Goal: Task Accomplishment & Management: Understand process/instructions

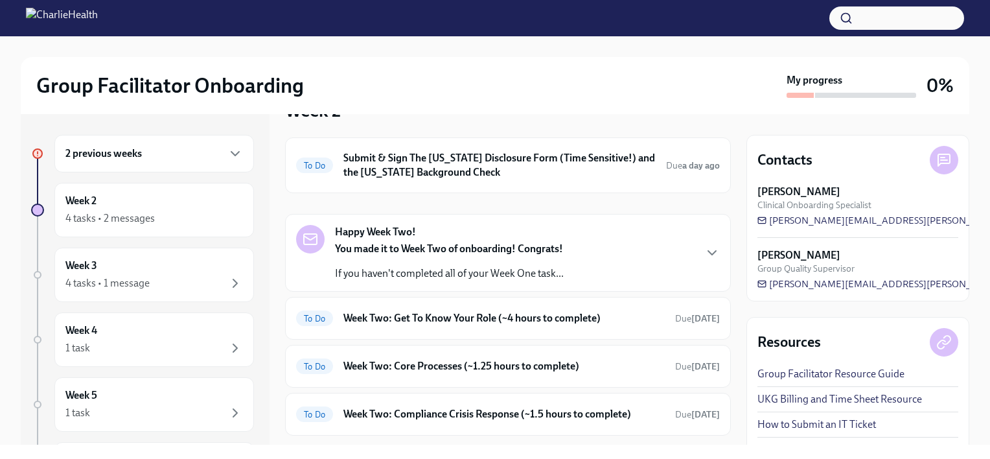
scroll to position [227, 0]
click at [454, 159] on h6 "Submit & Sign The [US_STATE] Disclosure Form (Time Sensitive!) and the [US_STAT…" at bounding box center [499, 164] width 312 height 28
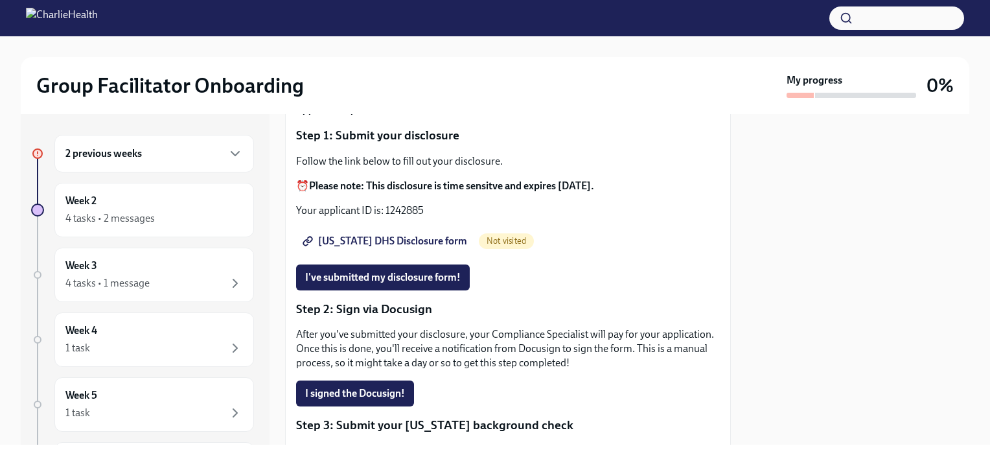
scroll to position [124, 0]
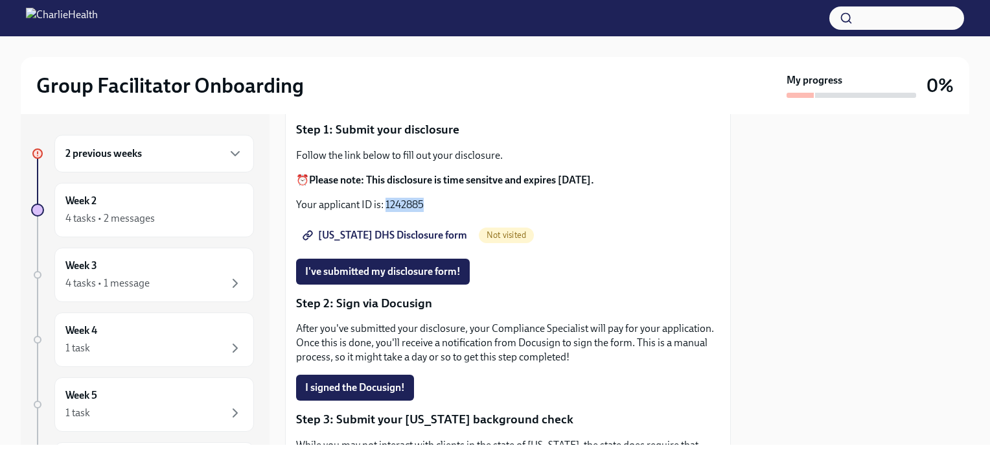
drag, startPoint x: 384, startPoint y: 215, endPoint x: 429, endPoint y: 214, distance: 44.7
click at [429, 212] on p "Your applicant ID is: 1242885" at bounding box center [508, 205] width 424 height 14
copy p "1242885"
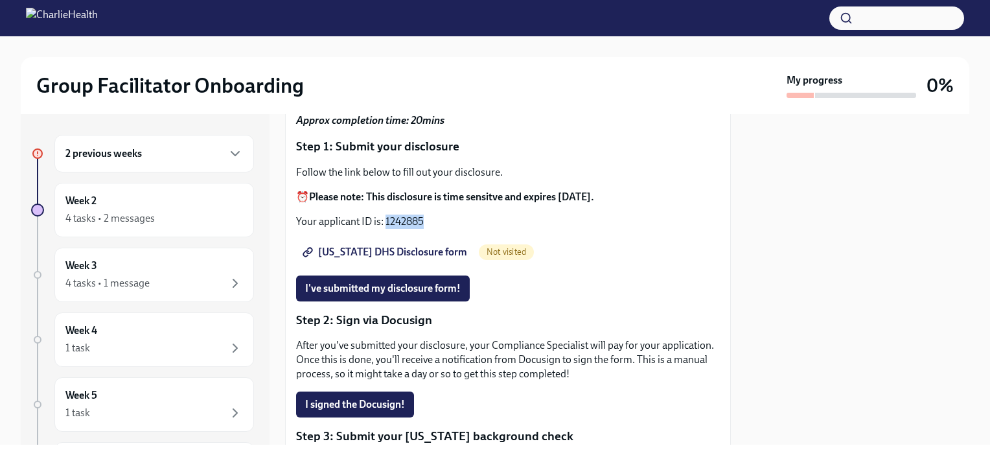
scroll to position [0, 0]
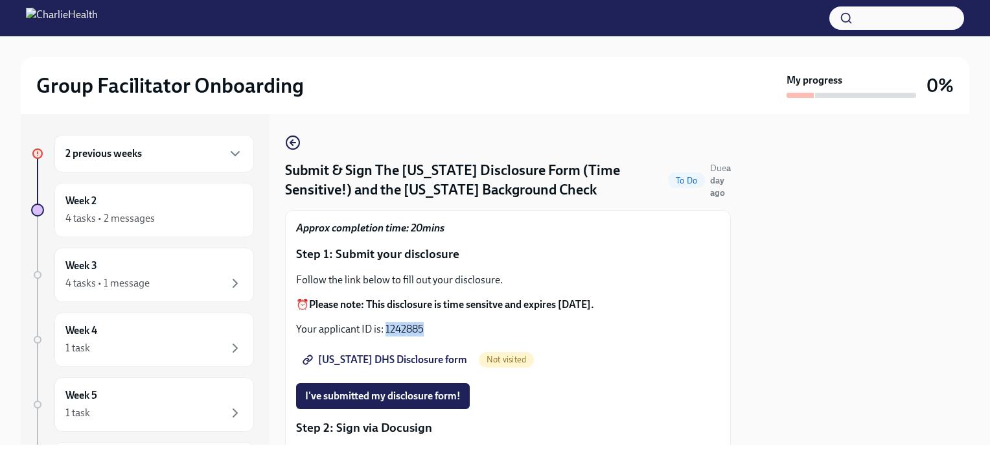
copy p "1242885"
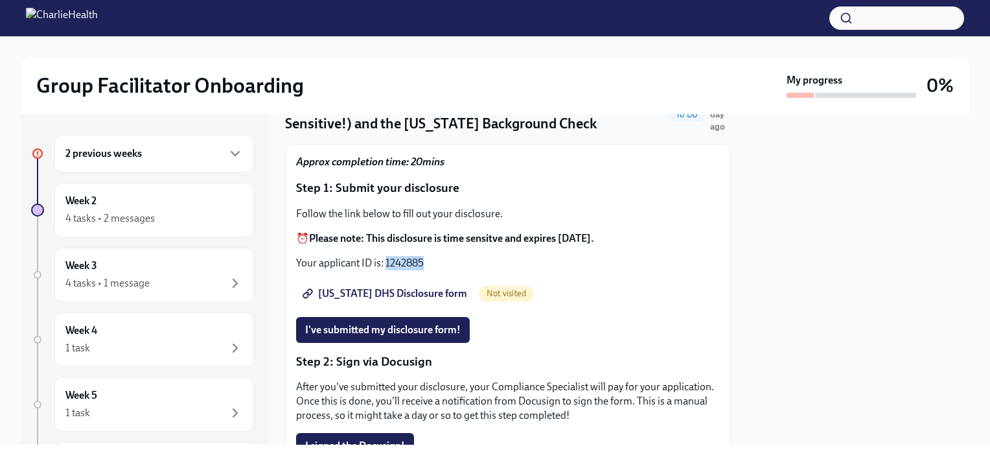
click at [400, 300] on span "[US_STATE] DHS Disclosure form" at bounding box center [386, 293] width 162 height 13
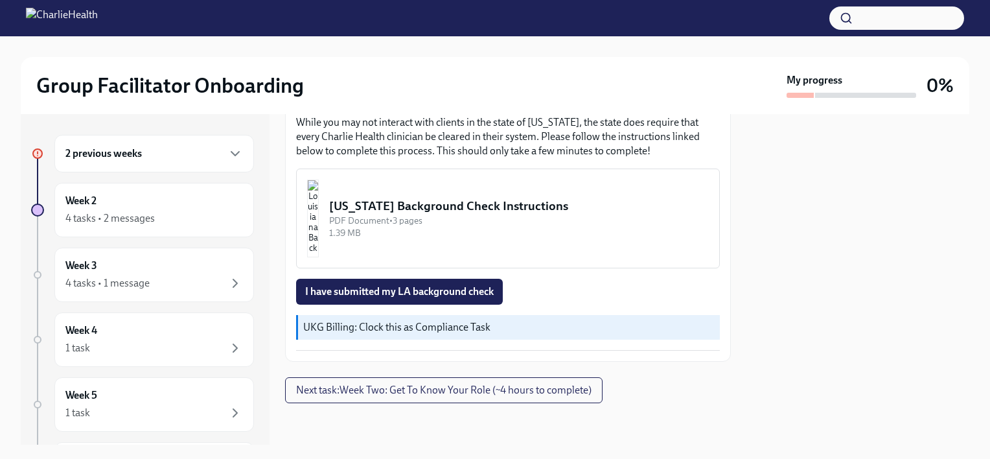
scroll to position [456, 0]
click at [438, 208] on div "[US_STATE] Background Check Instructions" at bounding box center [519, 206] width 380 height 17
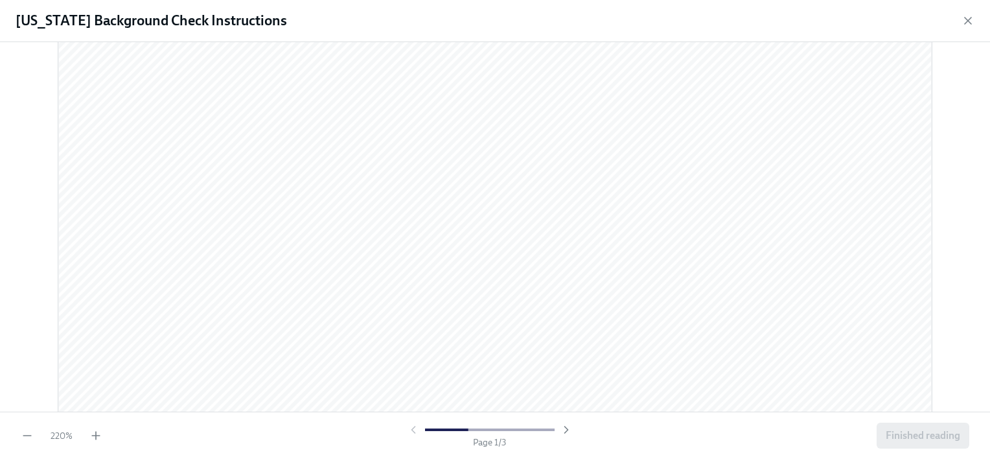
scroll to position [0, 0]
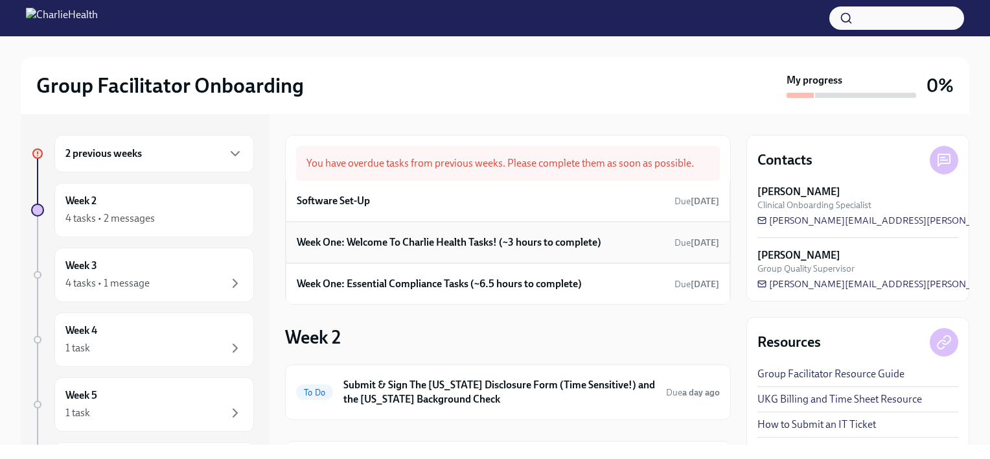
click at [436, 238] on h6 "Week One: Welcome To Charlie Health Tasks! (~3 hours to complete)" at bounding box center [449, 242] width 304 height 14
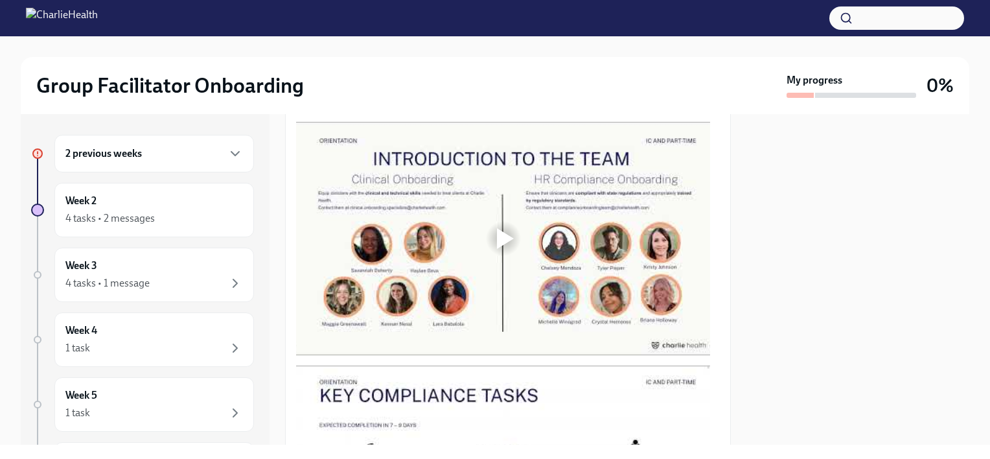
scroll to position [665, 0]
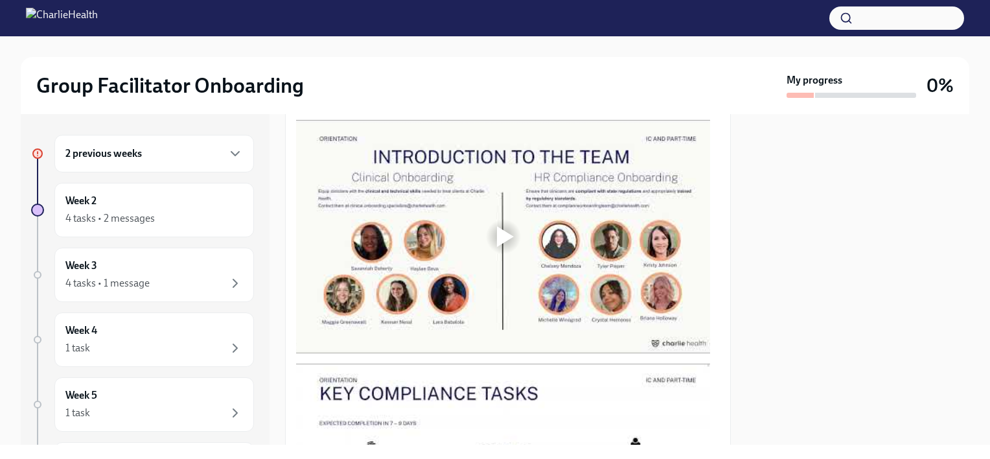
click at [505, 233] on div at bounding box center [505, 236] width 17 height 21
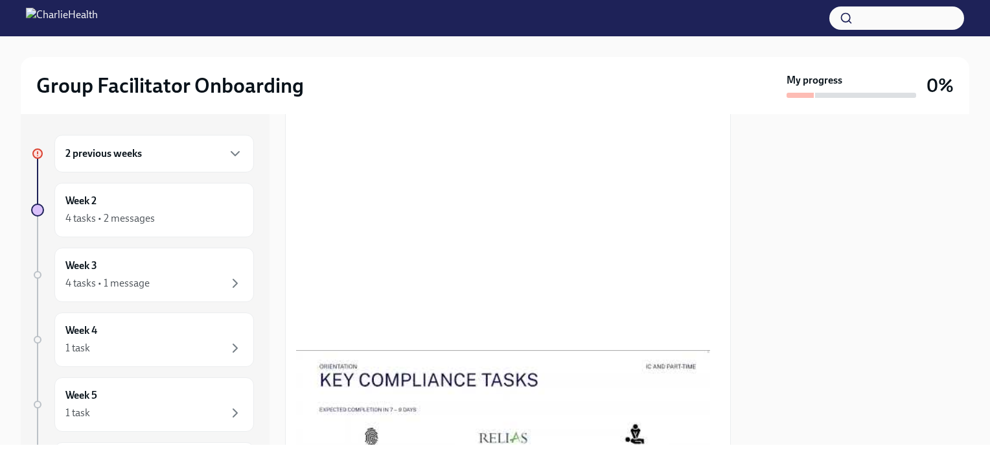
scroll to position [666, 0]
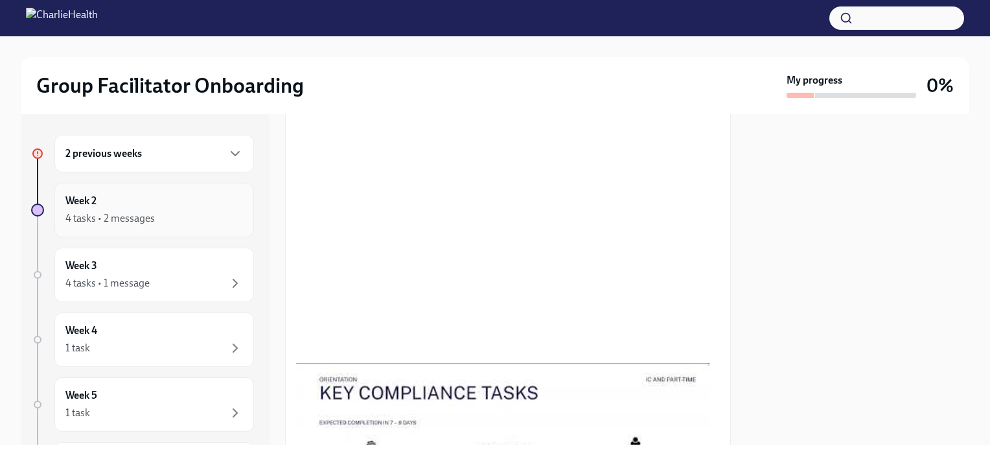
click at [110, 225] on div "4 tasks • 2 messages" at bounding box center [109, 218] width 89 height 14
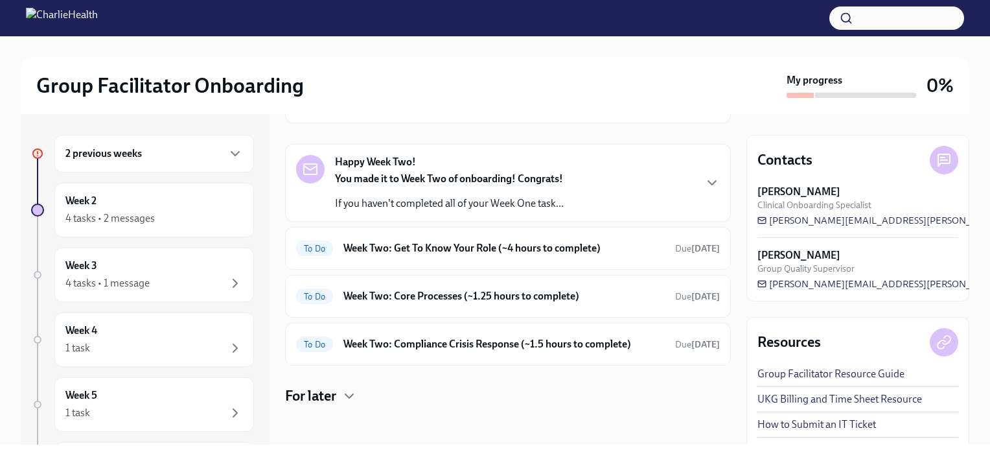
scroll to position [22, 0]
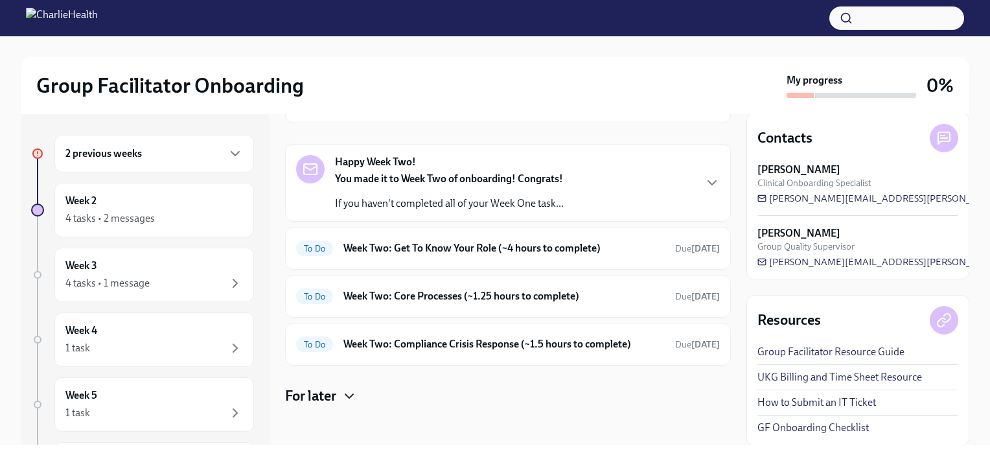
click at [355, 394] on icon "button" at bounding box center [349, 396] width 16 height 16
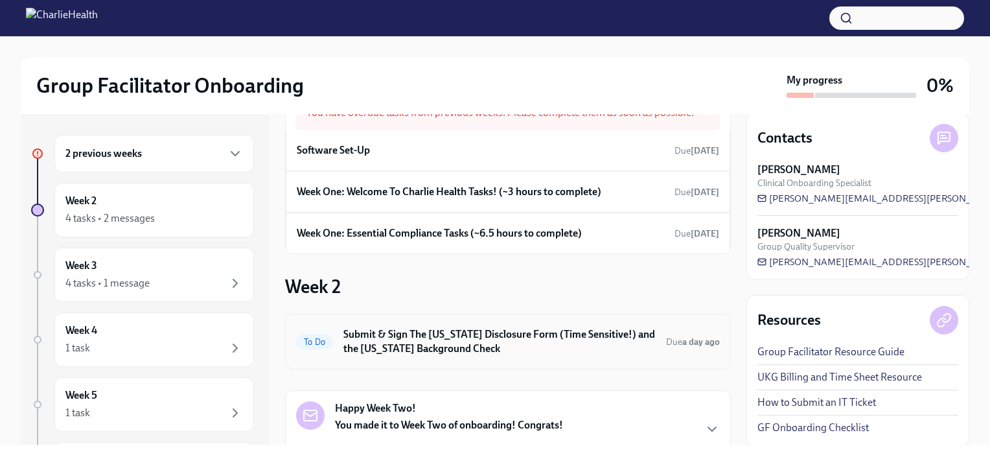
scroll to position [0, 0]
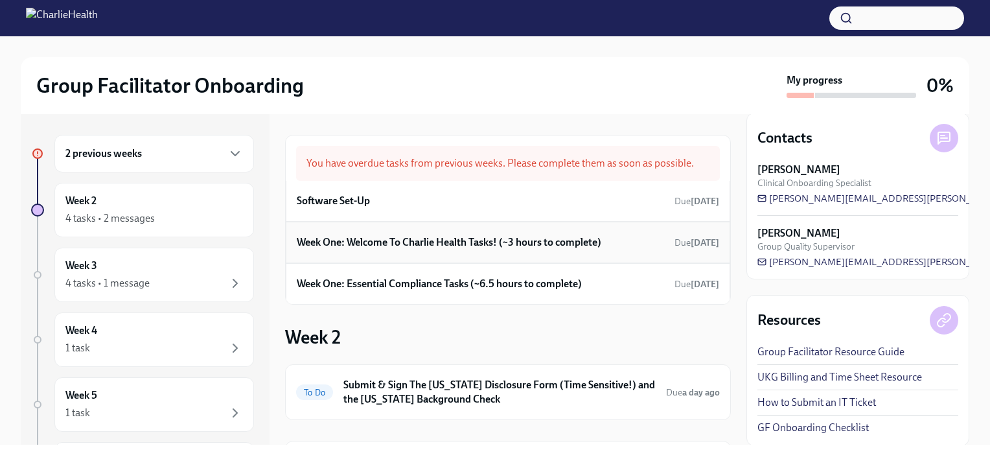
click at [363, 235] on h6 "Week One: Welcome To Charlie Health Tasks! (~3 hours to complete)" at bounding box center [449, 242] width 304 height 14
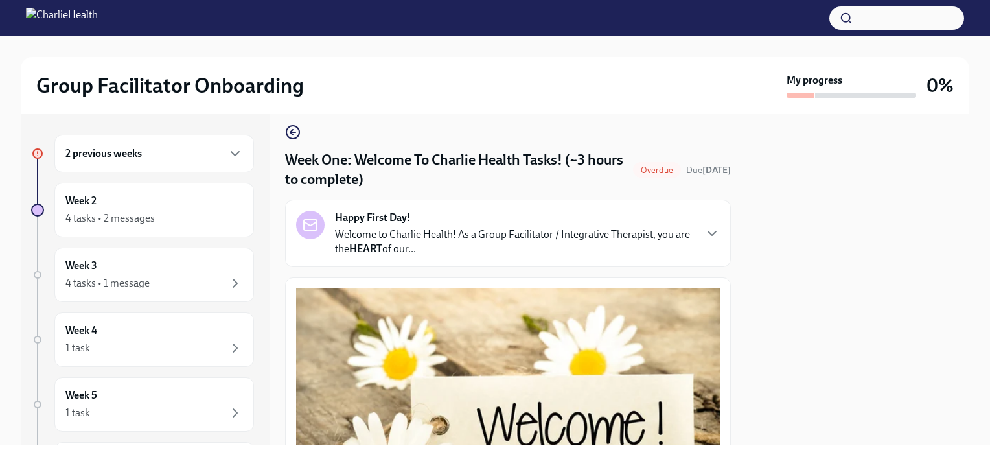
scroll to position [10, 0]
click at [705, 233] on icon "button" at bounding box center [712, 233] width 16 height 16
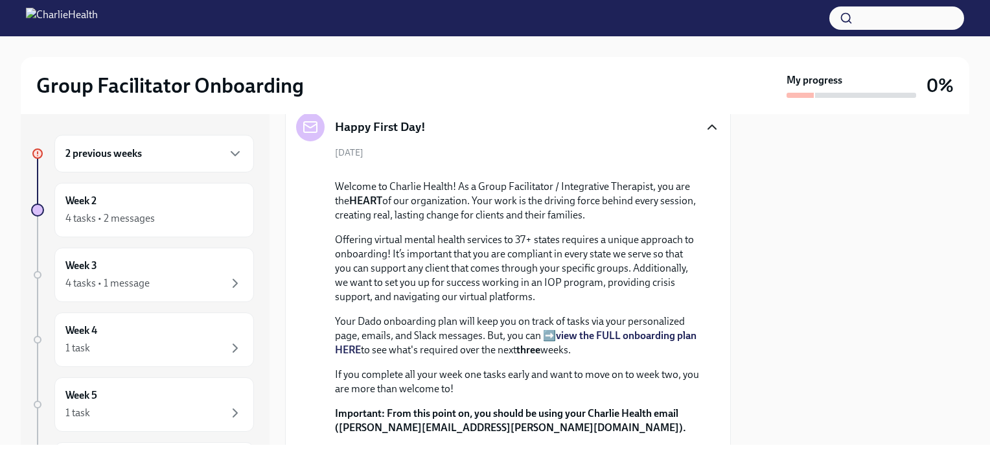
scroll to position [96, 0]
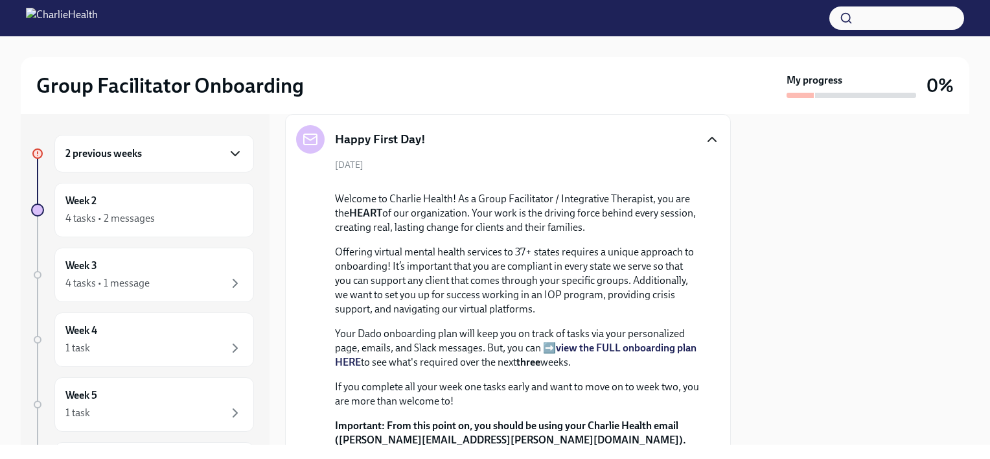
click at [231, 155] on icon "button" at bounding box center [235, 154] width 8 height 4
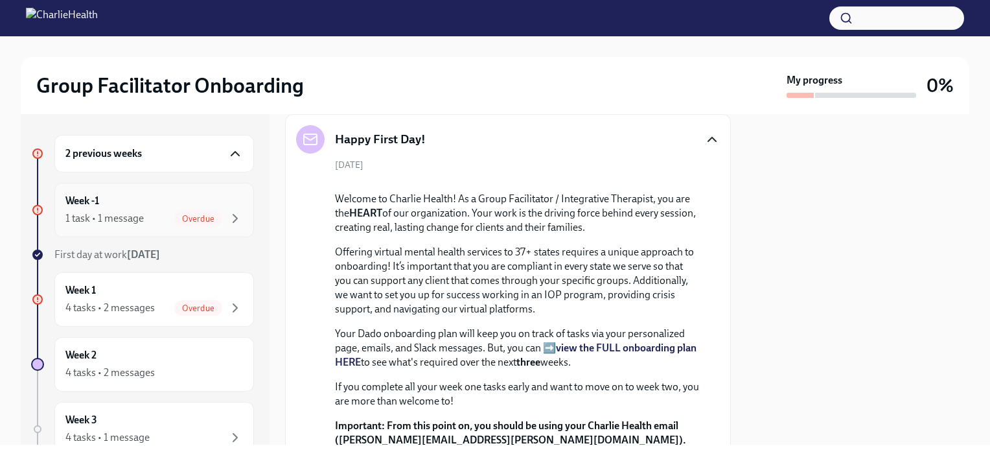
click at [198, 214] on span "Overdue" at bounding box center [198, 219] width 48 height 10
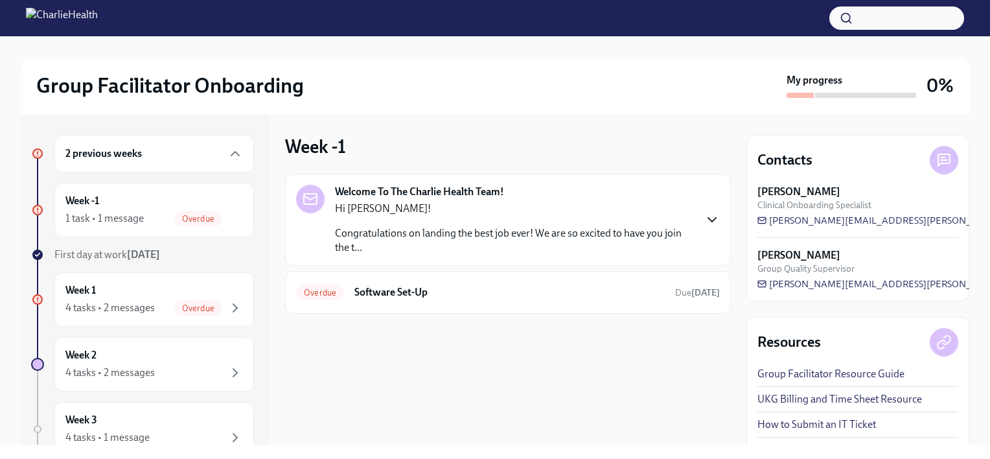
click at [709, 225] on icon "button" at bounding box center [712, 220] width 16 height 16
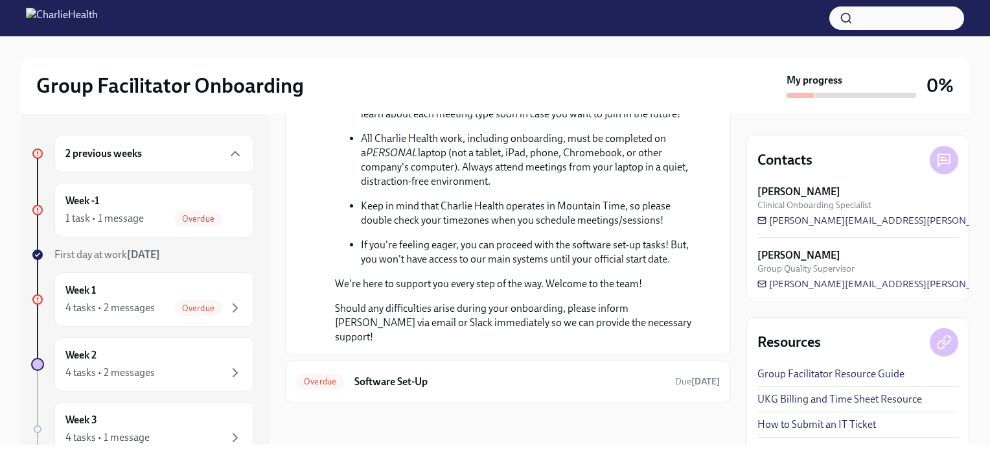
scroll to position [577, 0]
click at [464, 337] on p "Should any difficulties arise during your onboarding, please inform Keenan Ness…" at bounding box center [517, 322] width 364 height 43
drag, startPoint x: 720, startPoint y: 361, endPoint x: 727, endPoint y: 405, distance: 44.5
click at [727, 405] on div "Week -1 Welcome To The Charlie Health Team! August 15th Hi Strachan! Congratula…" at bounding box center [508, 279] width 446 height 330
click at [414, 376] on h6 "Software Set-Up" at bounding box center [509, 381] width 310 height 14
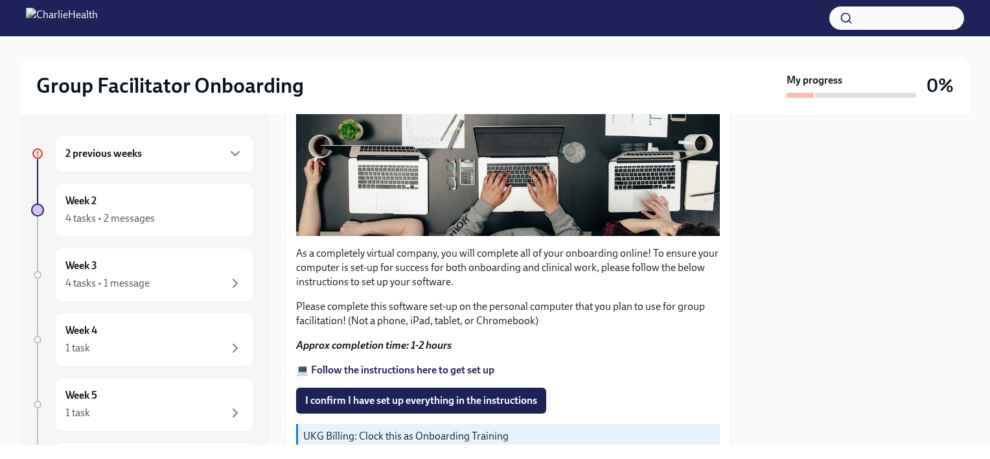
scroll to position [320, 0]
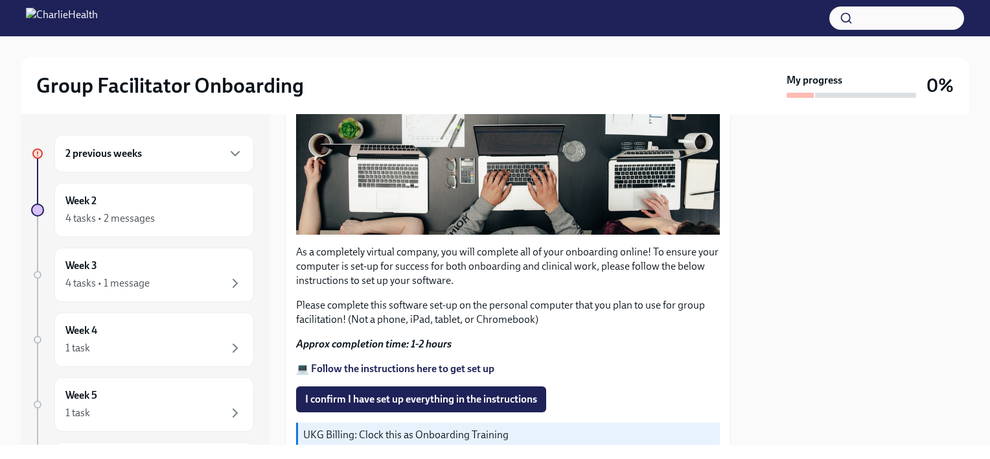
click at [639, 298] on p "Please complete this software set-up on the personal computer that you plan to …" at bounding box center [508, 312] width 424 height 28
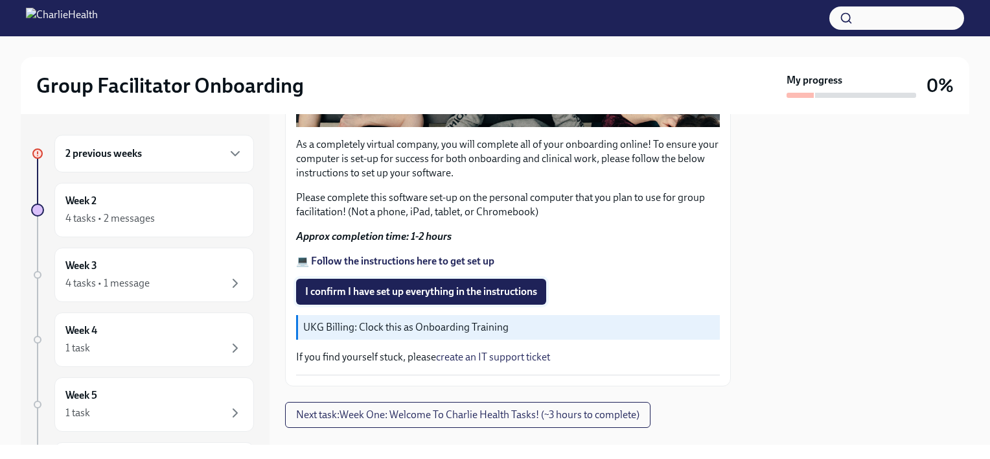
scroll to position [429, 0]
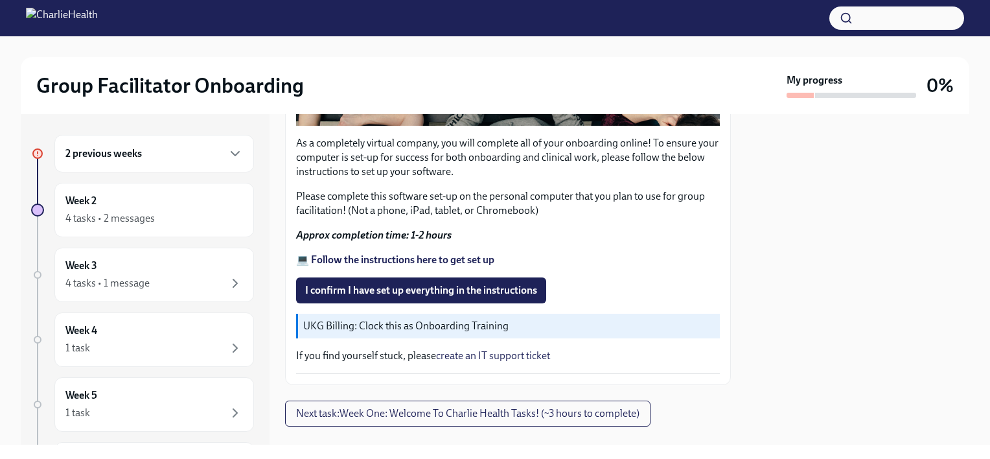
click at [385, 319] on p "UKG Billing: Clock this as Onboarding Training" at bounding box center [508, 326] width 411 height 14
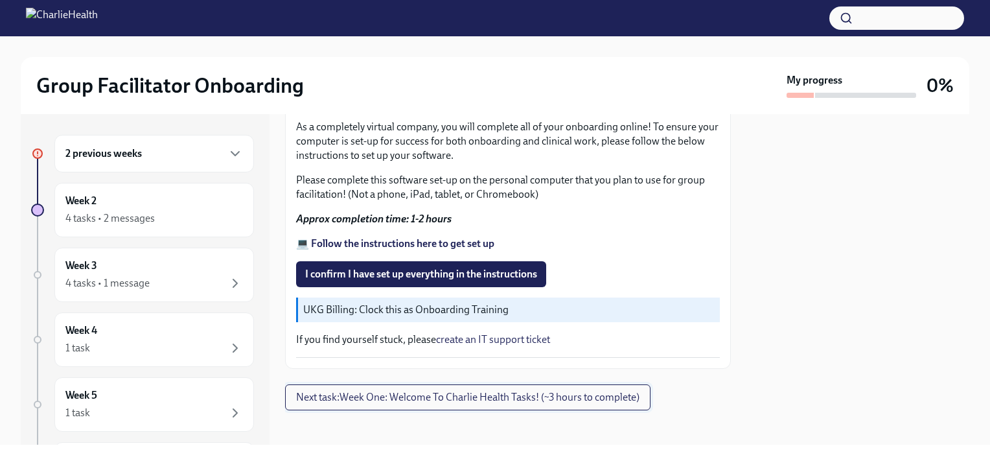
click at [457, 391] on span "Next task : Week One: Welcome To Charlie Health Tasks! (~3 hours to complete)" at bounding box center [467, 397] width 343 height 13
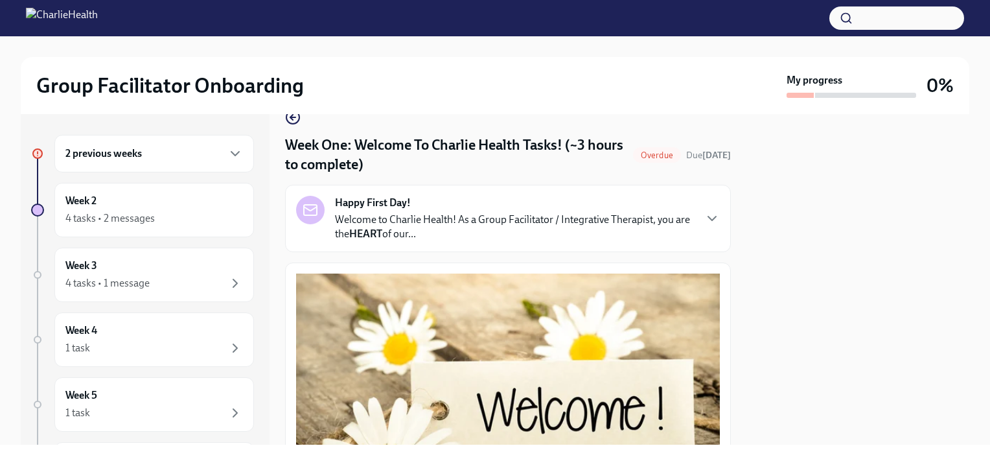
scroll to position [26, 0]
click at [704, 212] on icon "button" at bounding box center [712, 218] width 16 height 16
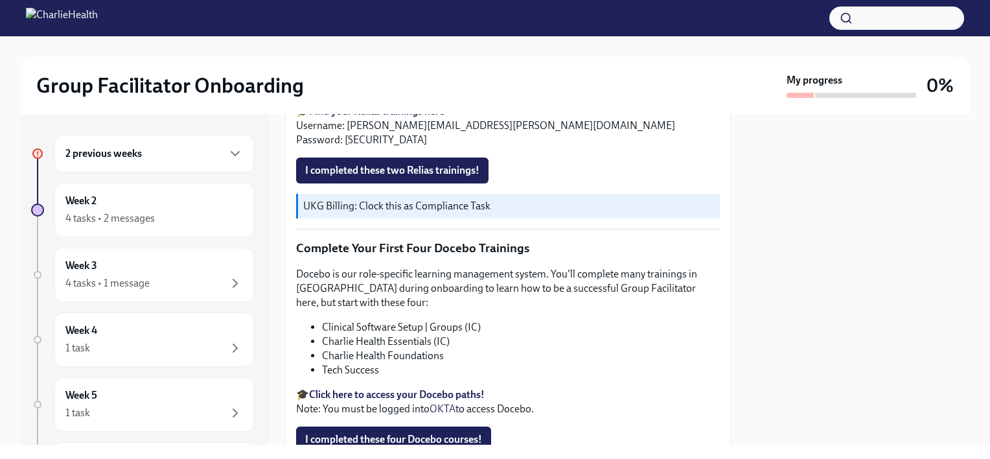
scroll to position [2008, 0]
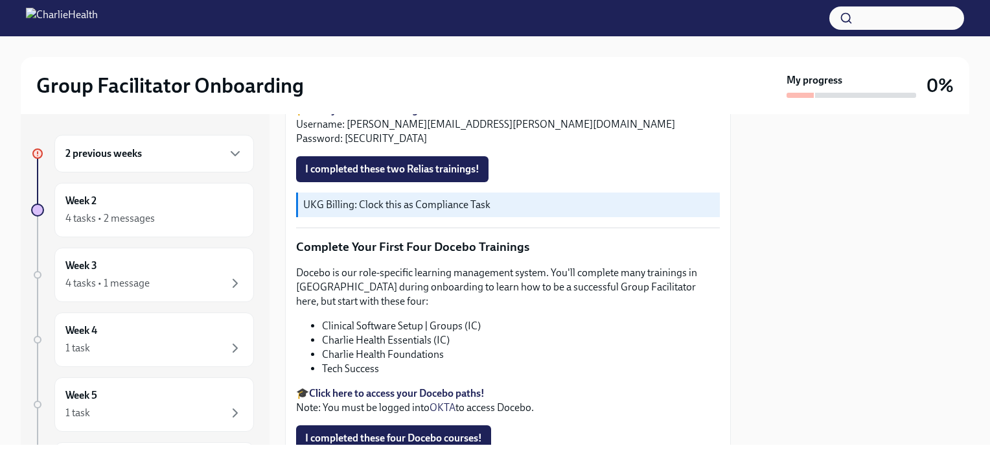
click at [412, 116] on strong "Find your Relias trainings here" at bounding box center [376, 110] width 135 height 12
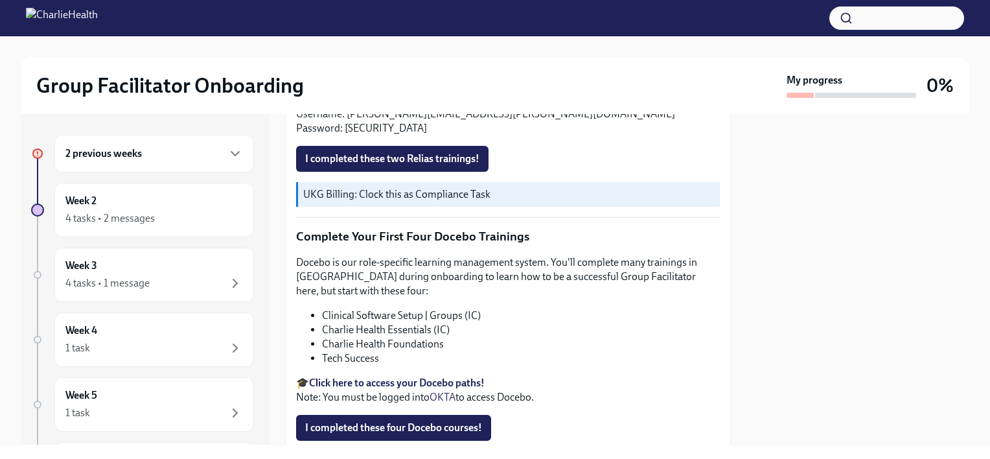
scroll to position [2018, 0]
drag, startPoint x: 341, startPoint y: 255, endPoint x: 372, endPoint y: 256, distance: 31.1
click at [372, 135] on p "🎓 Find your Relias trainings here Username: carmen.strachan@charliehealth.com P…" at bounding box center [508, 114] width 424 height 43
click at [374, 135] on p "🎓 Find your Relias trainings here Username: carmen.strachan@charliehealth.com P…" at bounding box center [508, 114] width 424 height 43
click at [389, 106] on strong "Find your Relias trainings here" at bounding box center [376, 99] width 135 height 12
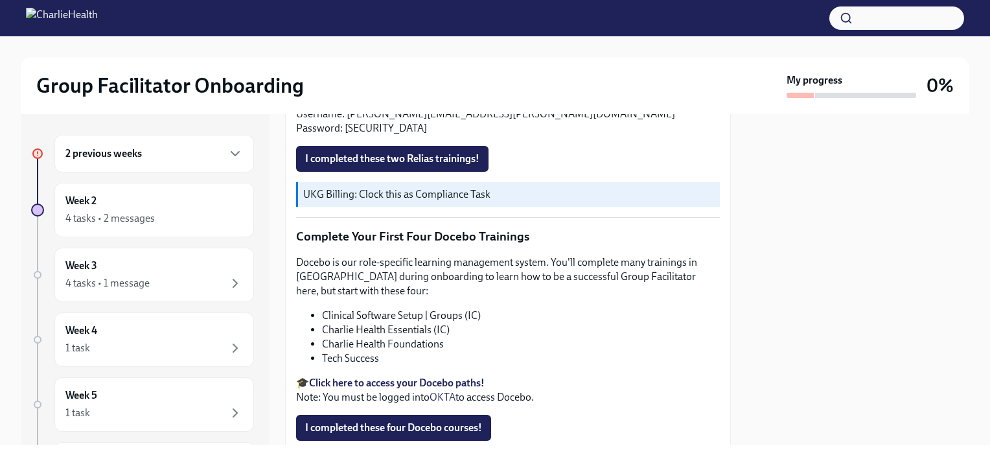
click at [440, 135] on p "🎓 Find your Relias trainings here Username: carmen.strachan@charliehealth.com P…" at bounding box center [508, 114] width 424 height 43
drag, startPoint x: 343, startPoint y: 256, endPoint x: 374, endPoint y: 258, distance: 30.5
click at [374, 135] on p "🎓 Find your Relias trainings here Username: carmen.strachan@charliehealth.com P…" at bounding box center [508, 114] width 424 height 43
copy p "ch1234"
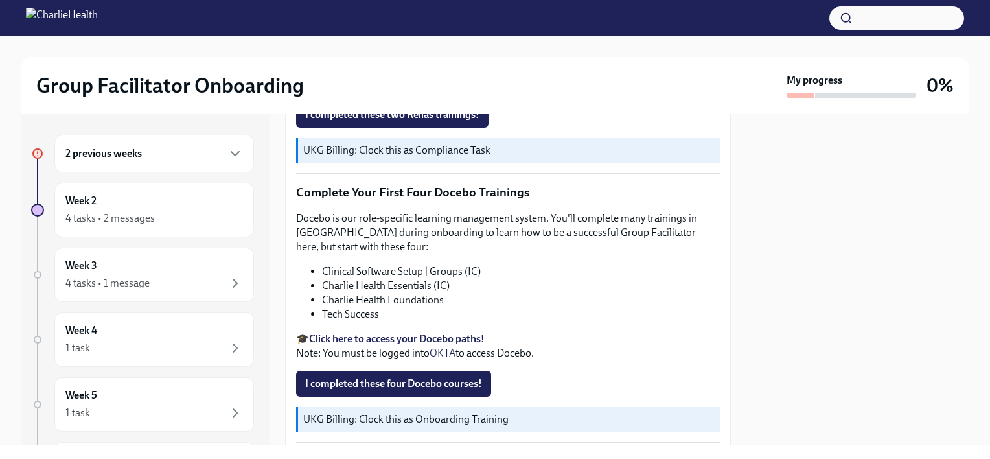
scroll to position [2051, 0]
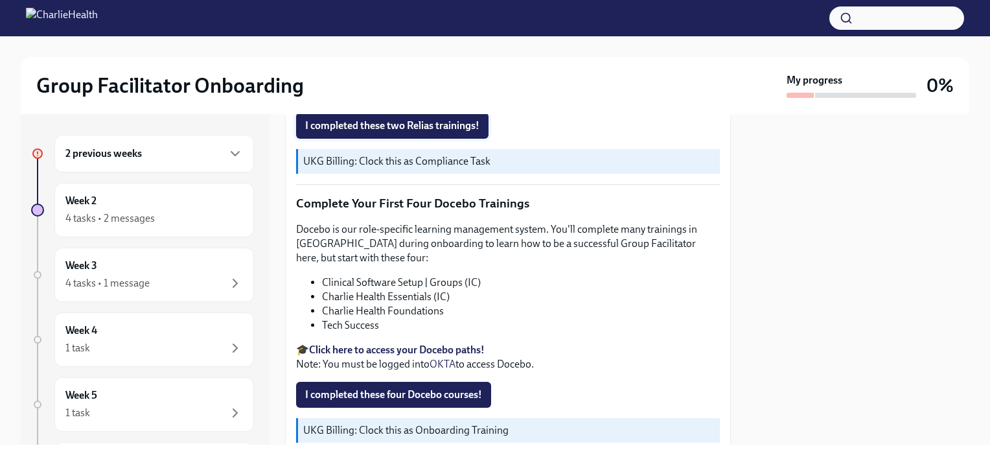
click at [440, 132] on span "I completed these two Relias trainings!" at bounding box center [392, 125] width 174 height 13
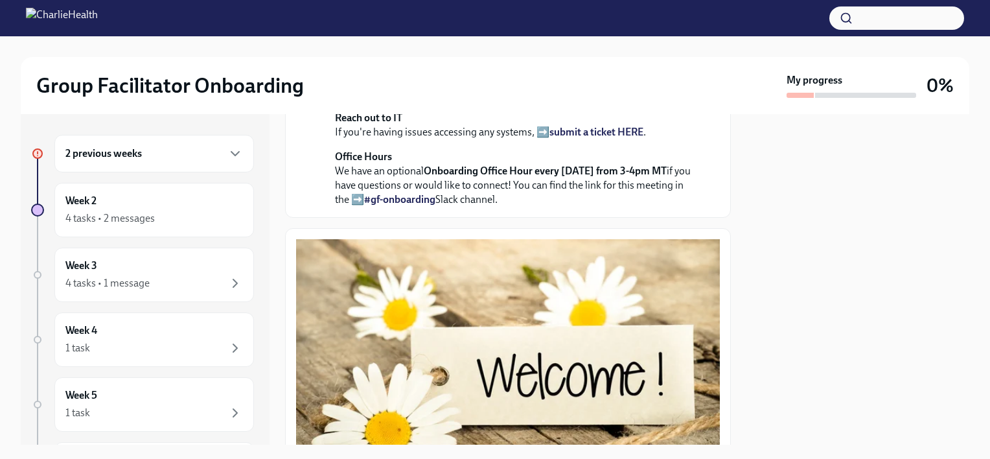
scroll to position [453, 0]
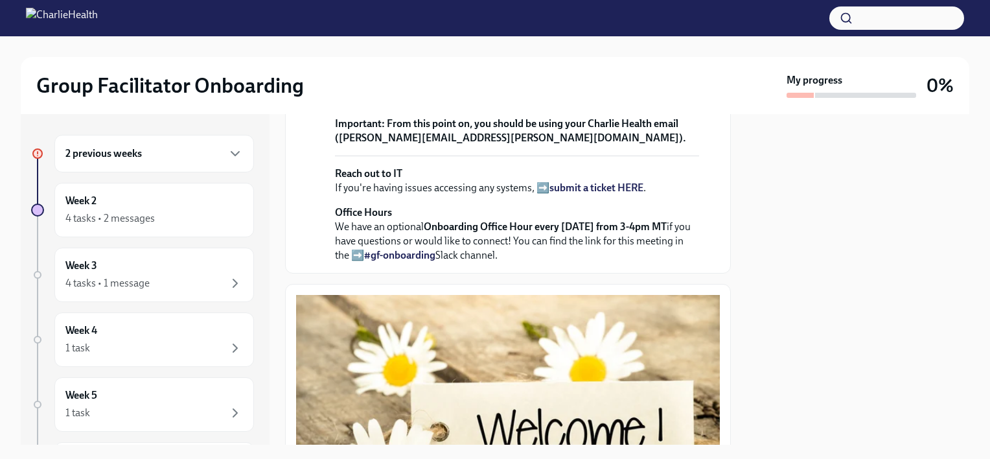
scroll to position [399, 0]
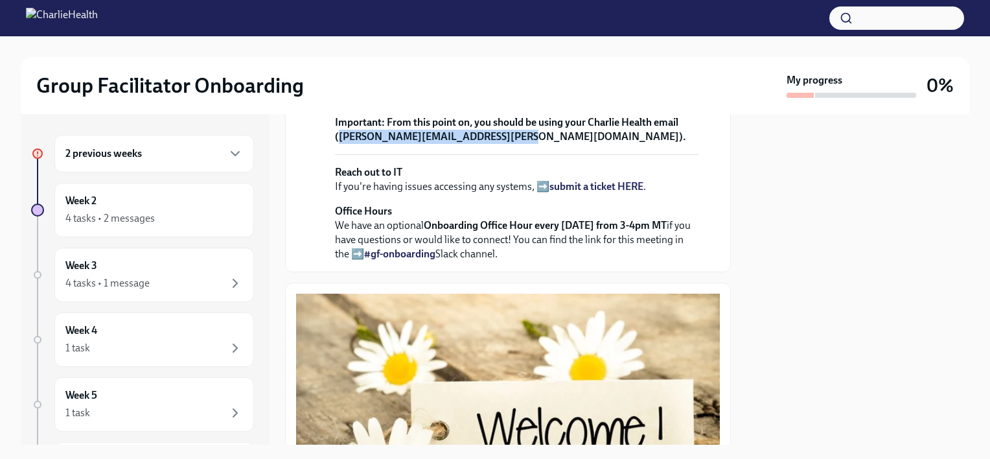
drag, startPoint x: 337, startPoint y: 284, endPoint x: 503, endPoint y: 281, distance: 165.8
click at [503, 142] on strong "From this point on, you should be using your Charlie Health email (carmen.strac…" at bounding box center [510, 129] width 351 height 27
copy strong "carmen.strachan@charliehealth.com"
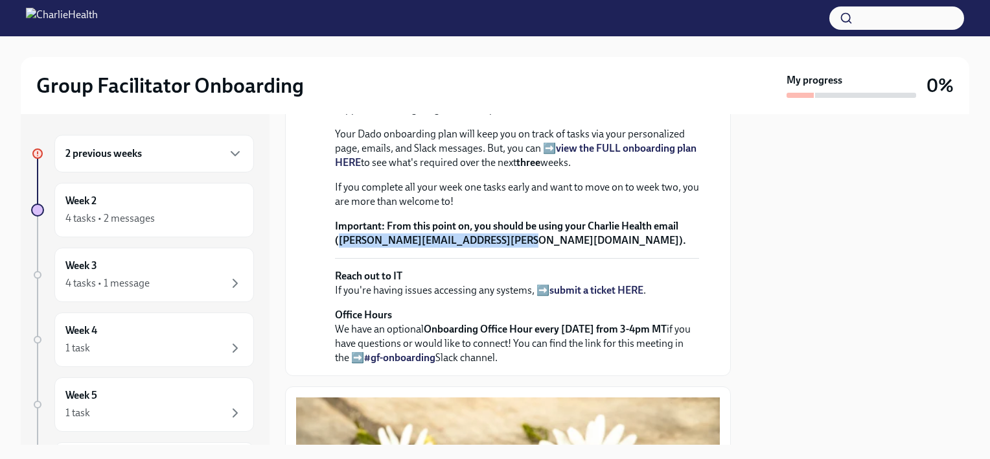
scroll to position [308, 0]
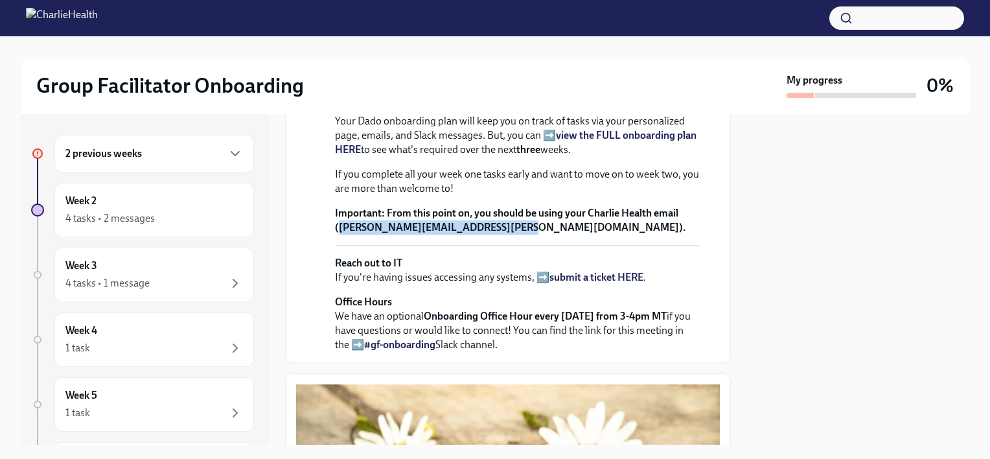
click at [617, 155] on strong "view the FULL onboarding plan HERE" at bounding box center [515, 142] width 361 height 27
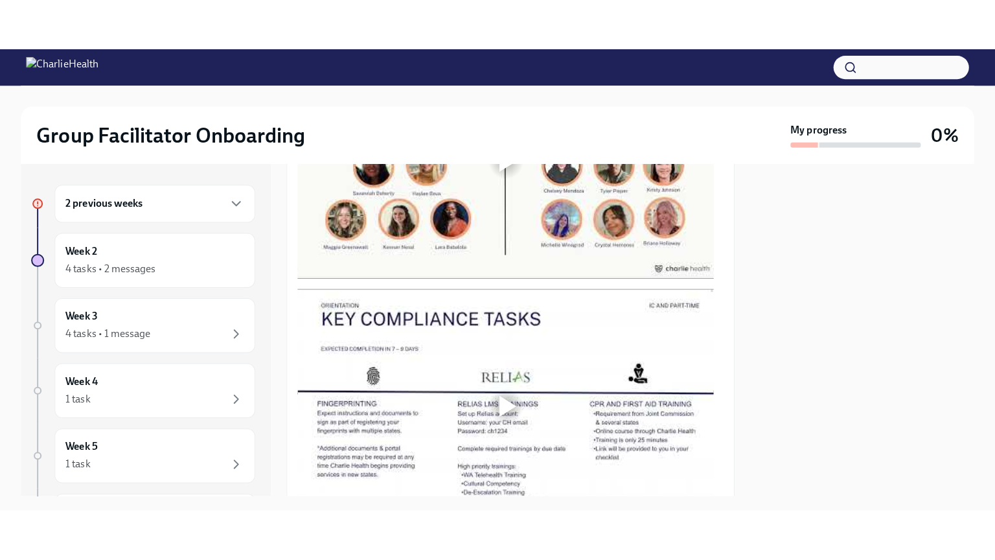
scroll to position [1184, 0]
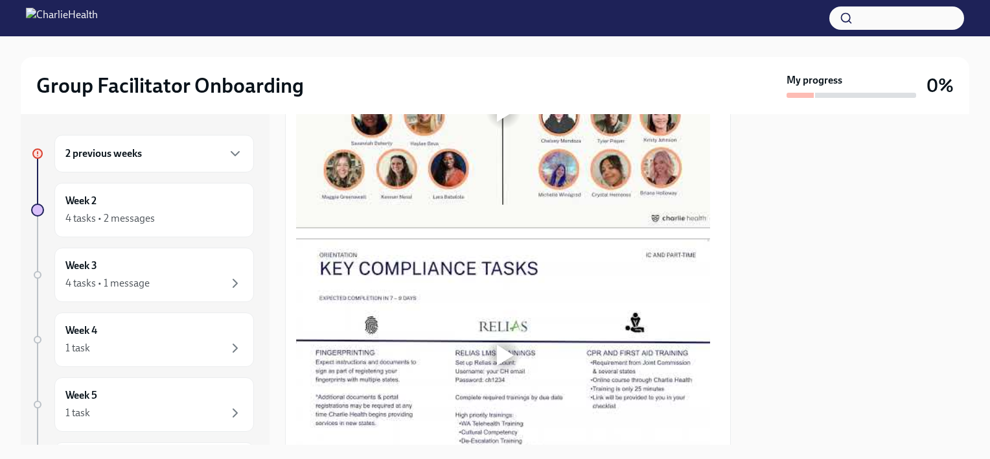
click at [506, 122] on div at bounding box center [505, 111] width 17 height 21
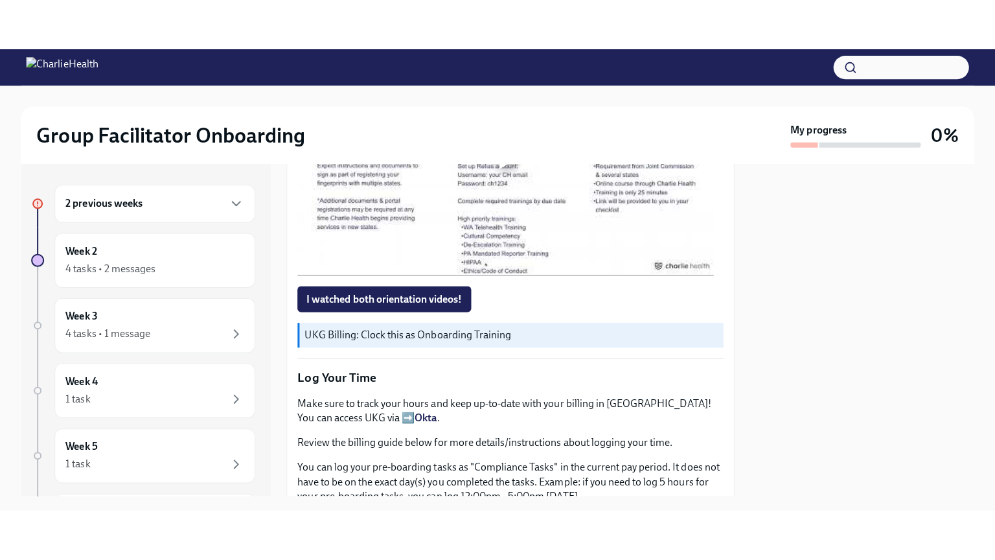
scroll to position [1430, 0]
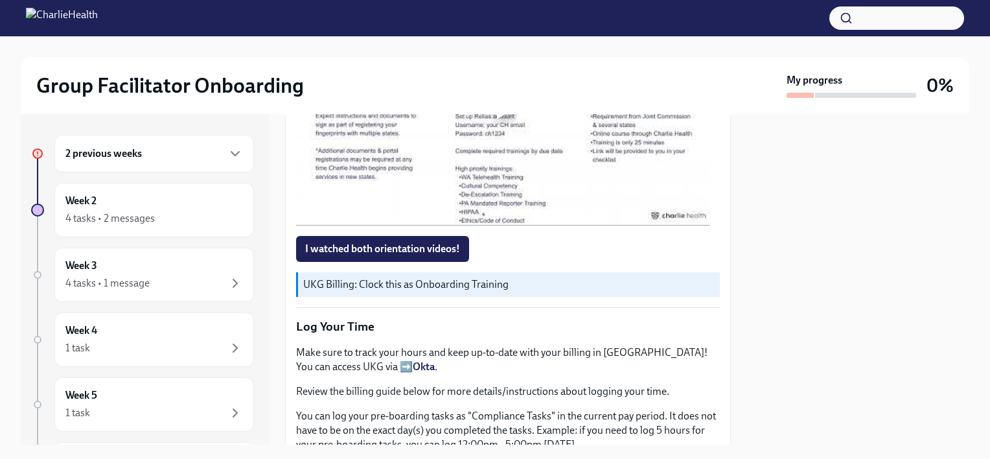
click at [505, 119] on div at bounding box center [505, 108] width 17 height 21
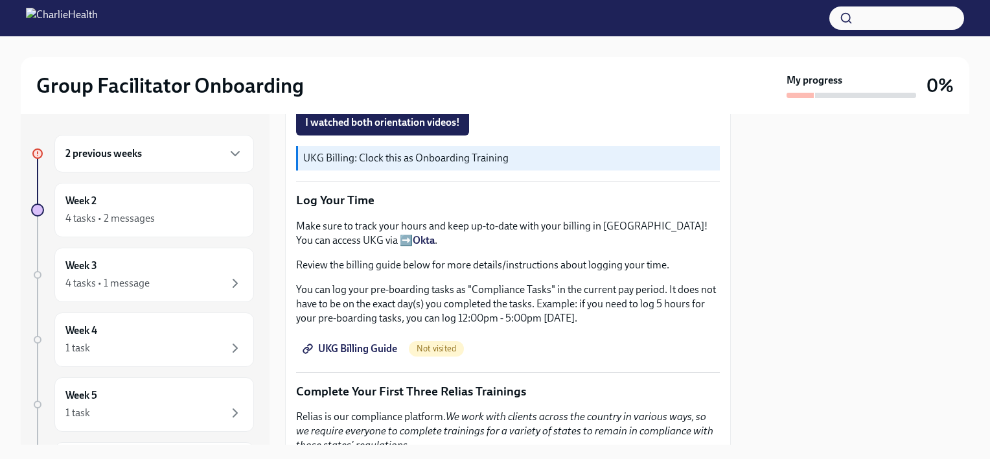
scroll to position [1582, 0]
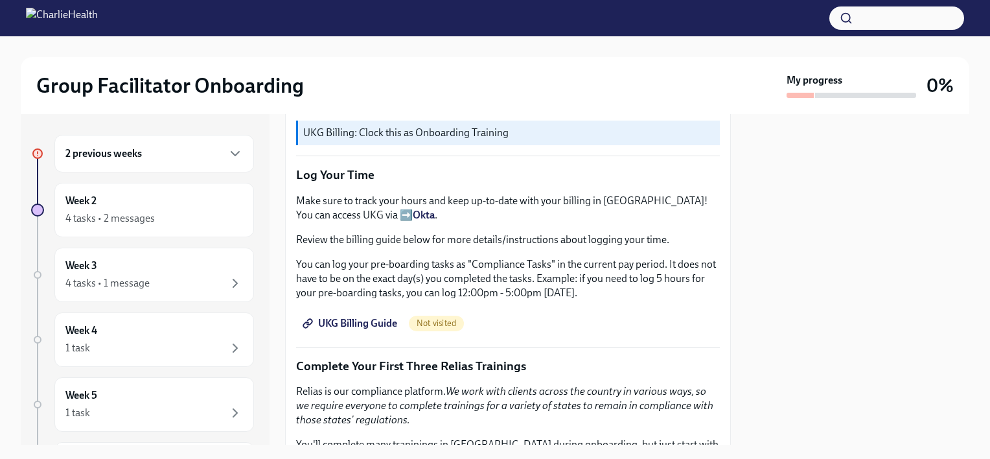
click at [381, 104] on span "I watched both orientation videos!" at bounding box center [382, 97] width 155 height 13
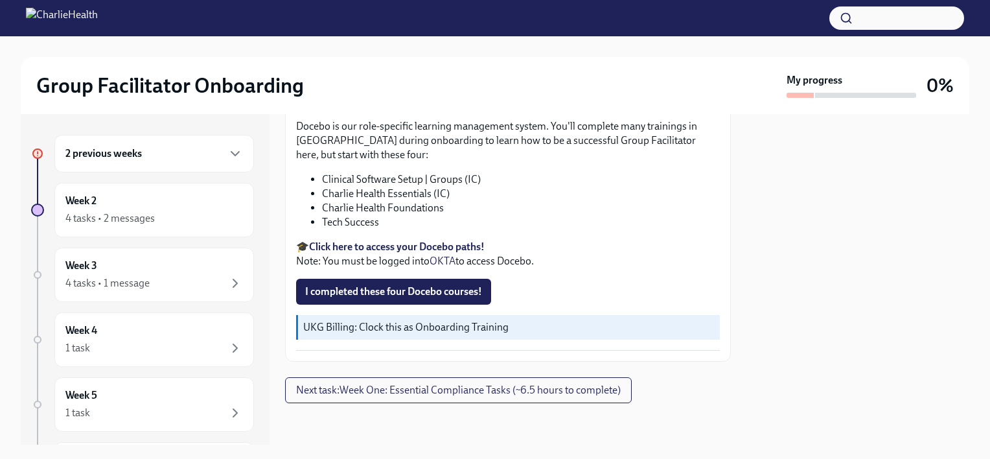
scroll to position [2282, 0]
click at [413, 389] on span "Next task : Week One: Essential Compliance Tasks (~6.5 hours to complete)" at bounding box center [458, 389] width 324 height 13
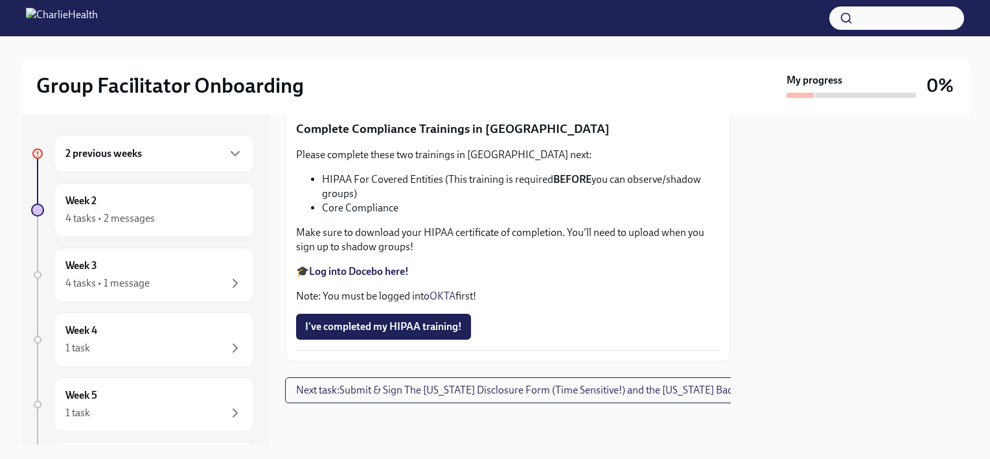
scroll to position [3673, 0]
click at [479, 315] on div "I've completed my HIPAA training!" at bounding box center [508, 326] width 424 height 26
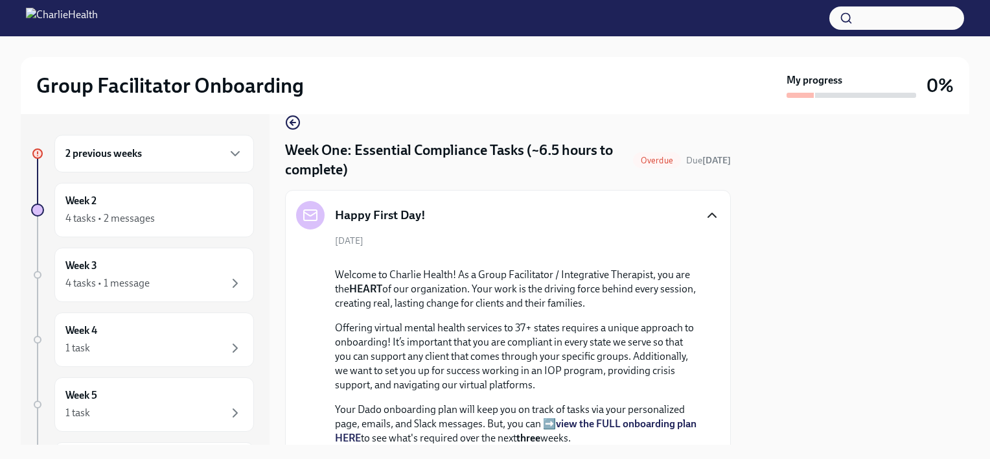
scroll to position [0, 0]
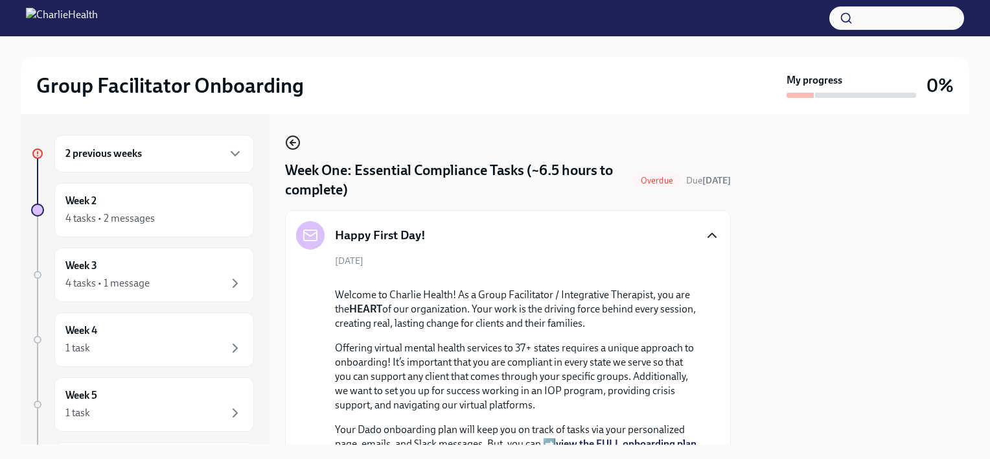
click at [293, 143] on icon "button" at bounding box center [293, 143] width 16 height 16
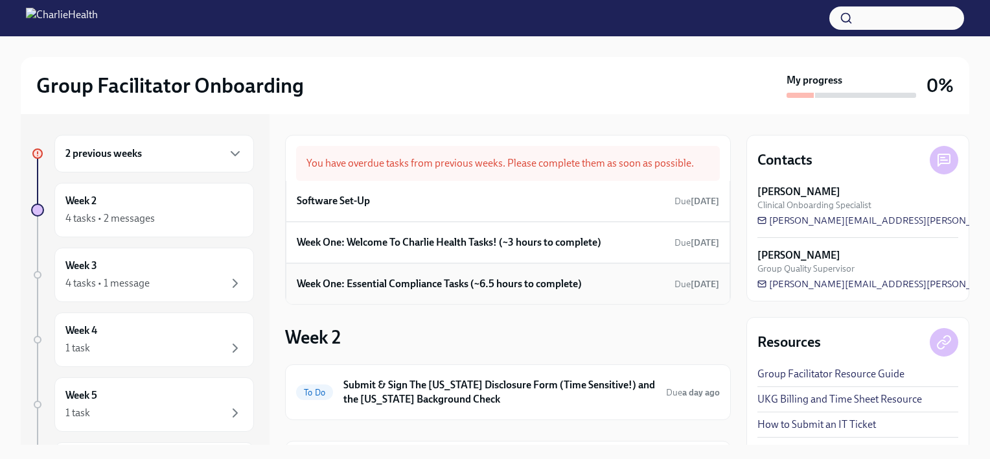
scroll to position [53, 0]
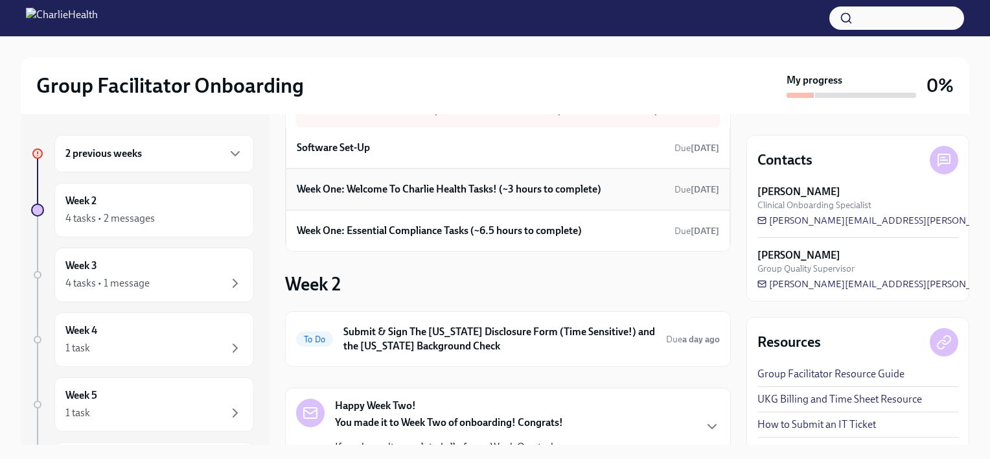
click at [448, 188] on h6 "Week One: Welcome To Charlie Health Tasks! (~3 hours to complete)" at bounding box center [449, 189] width 304 height 14
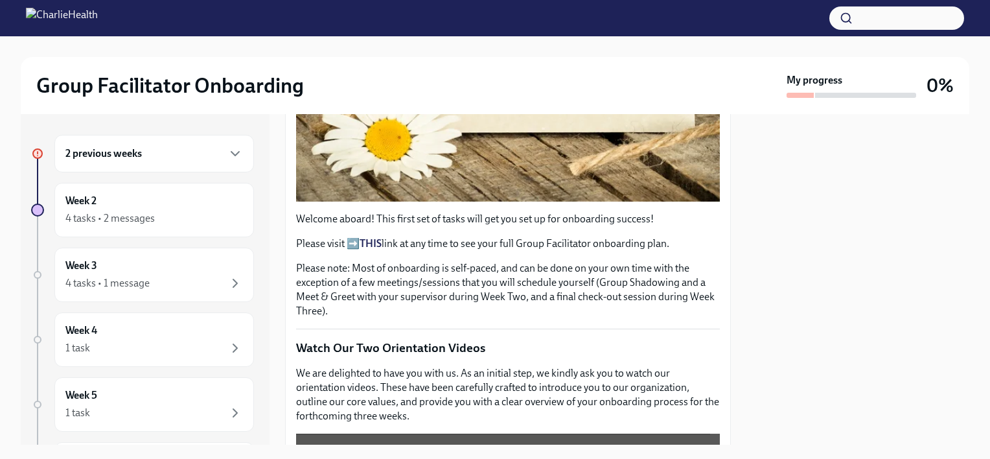
scroll to position [351, 0]
click at [376, 238] on strong "THIS" at bounding box center [370, 244] width 22 height 12
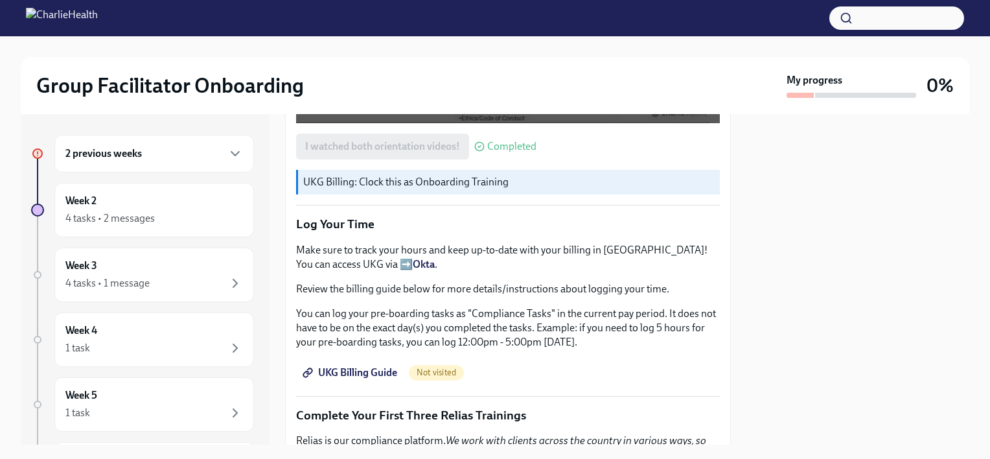
scroll to position [1145, 0]
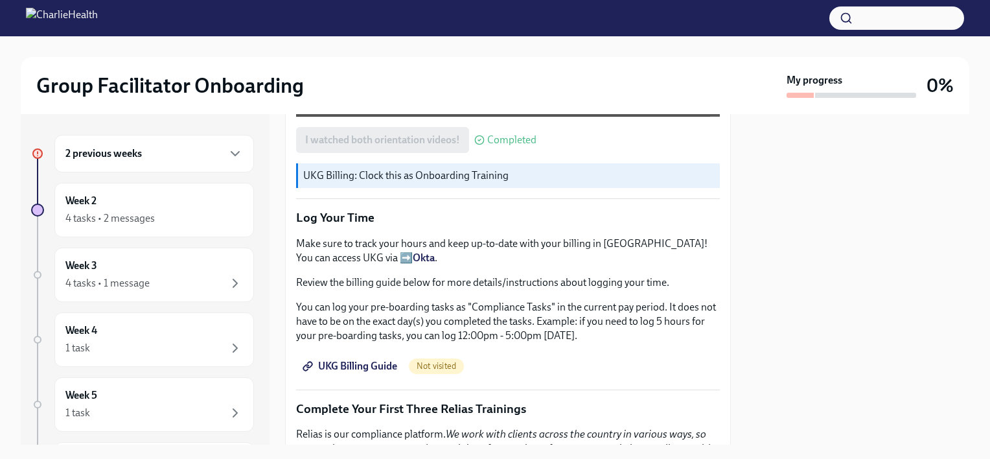
click at [413, 251] on strong "Okta" at bounding box center [424, 257] width 22 height 12
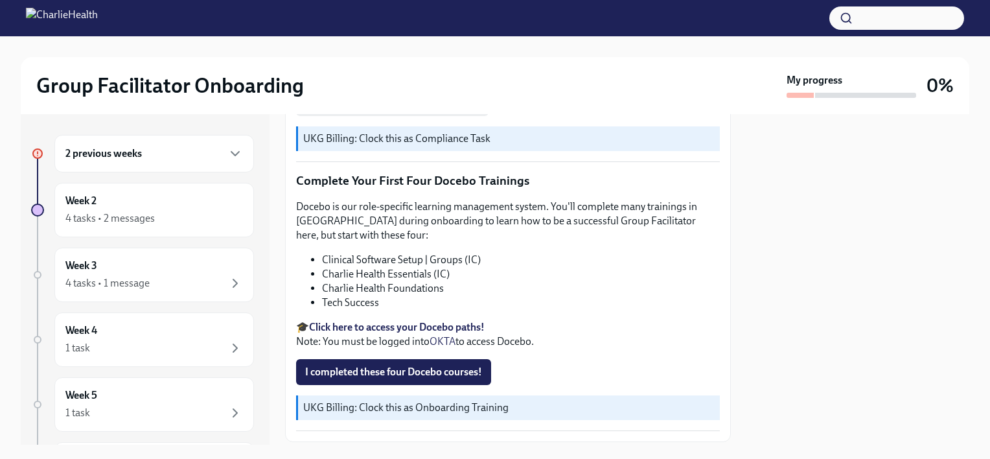
scroll to position [1739, 0]
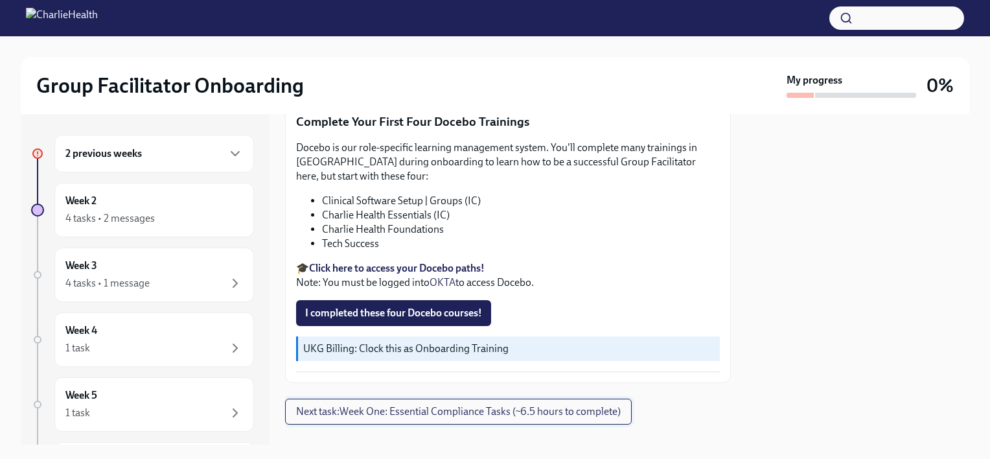
click at [373, 405] on span "Next task : Week One: Essential Compliance Tasks (~6.5 hours to complete)" at bounding box center [458, 411] width 324 height 13
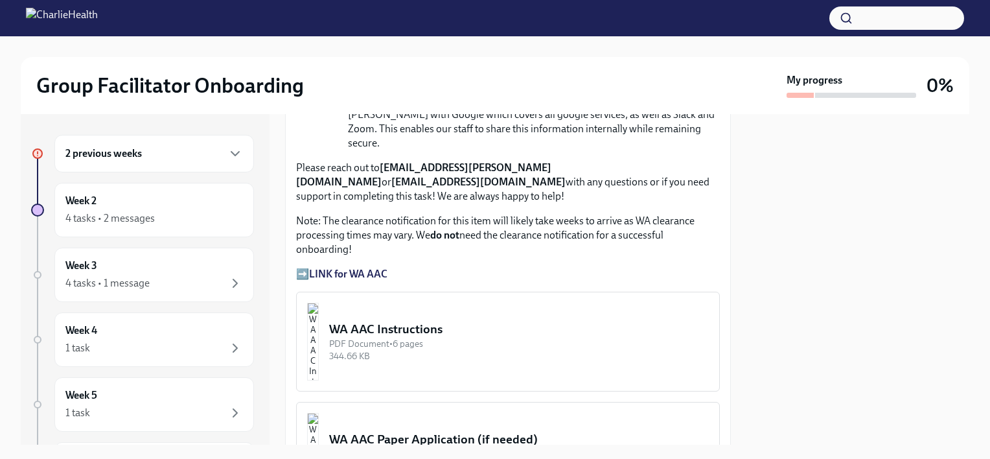
scroll to position [1039, 0]
click at [319, 304] on img "button" at bounding box center [313, 343] width 12 height 78
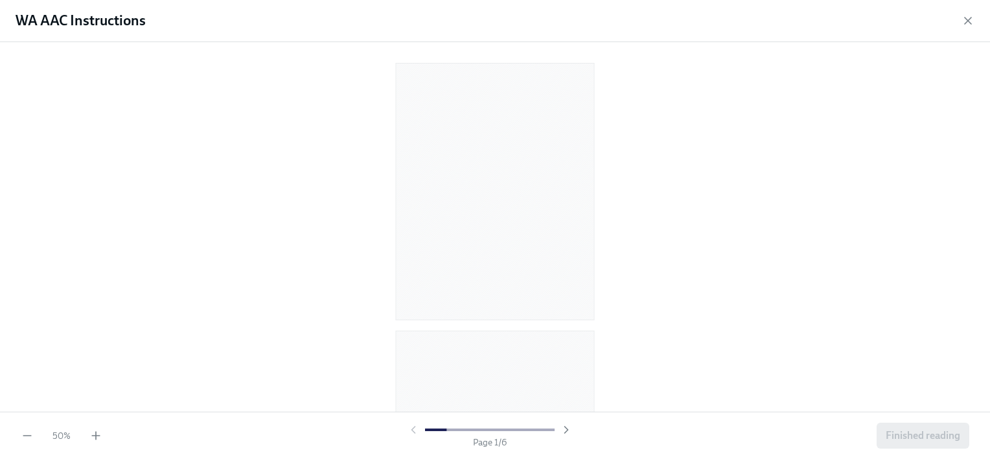
drag, startPoint x: 444, startPoint y: 427, endPoint x: 473, endPoint y: 427, distance: 29.1
click at [473, 428] on div at bounding box center [490, 429] width 130 height 3
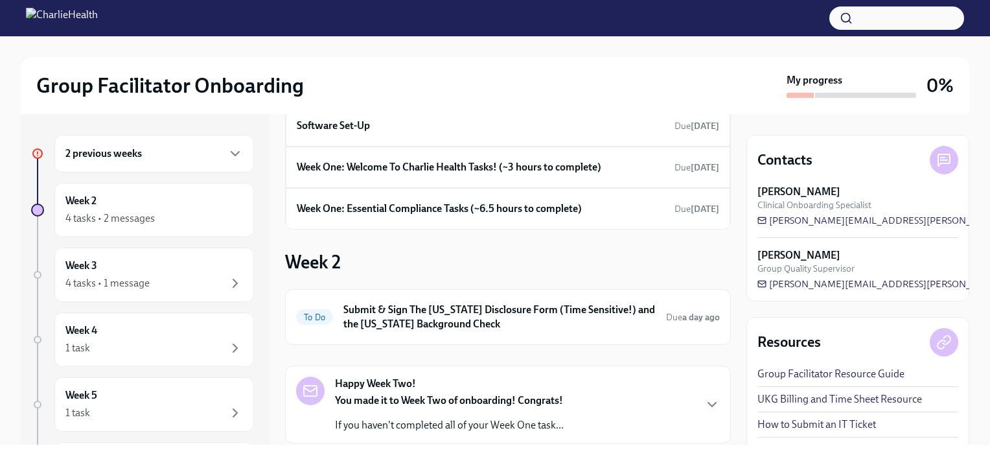
scroll to position [75, 0]
click at [589, 155] on div "Week One: Welcome To Charlie Health Tasks! (~3 hours to complete) Due 3 days ago" at bounding box center [508, 166] width 444 height 41
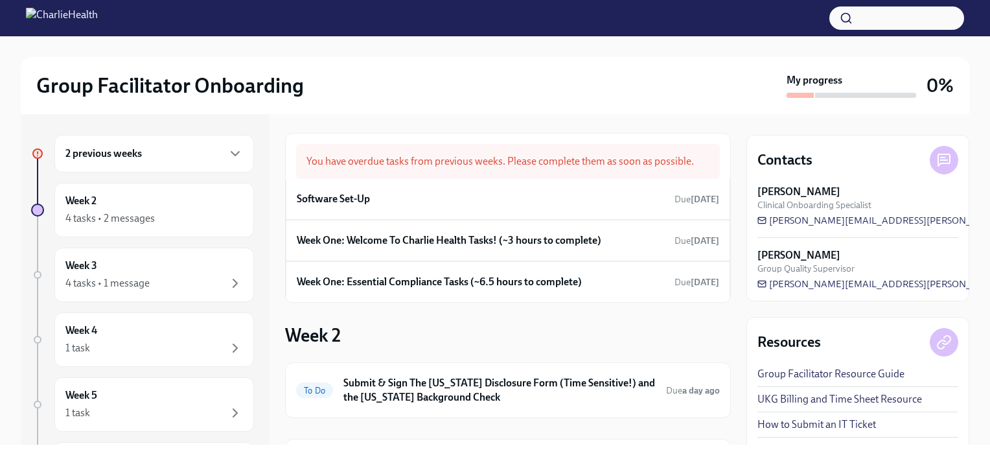
scroll to position [0, 0]
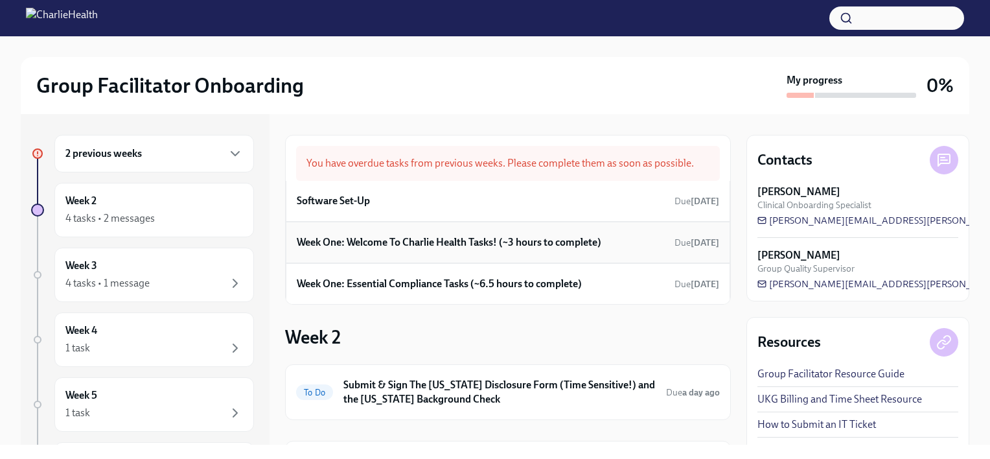
click at [506, 240] on h6 "Week One: Welcome To Charlie Health Tasks! (~3 hours to complete)" at bounding box center [449, 242] width 304 height 14
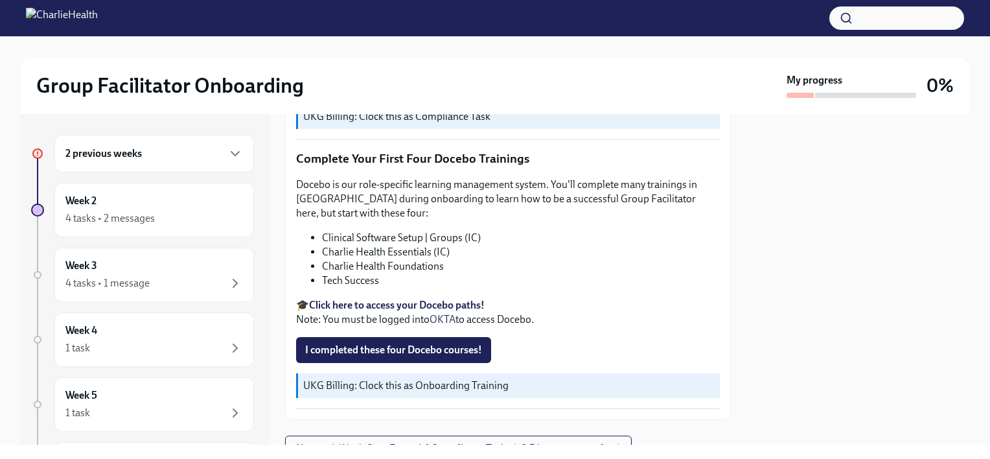
scroll to position [1704, 0]
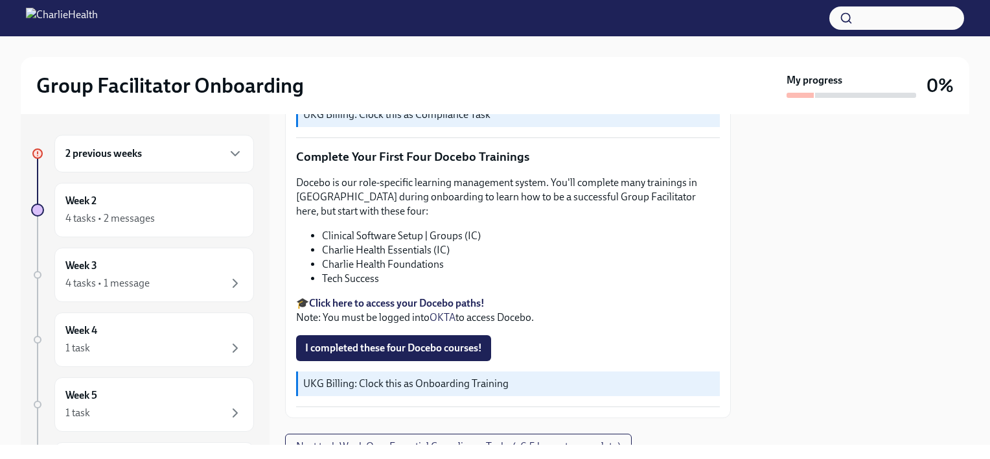
click at [513, 265] on div "Docebo is our role-specific learning management system. You'll complete many tr…" at bounding box center [508, 250] width 424 height 149
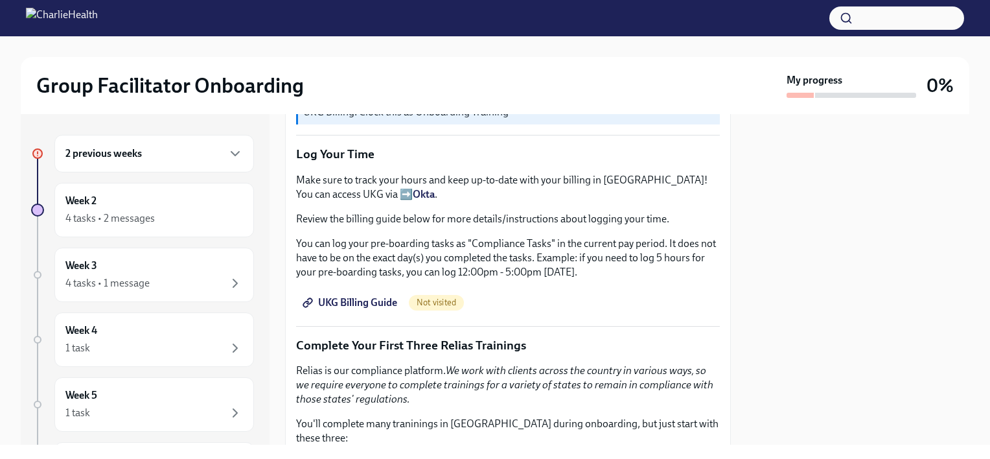
scroll to position [1202, 0]
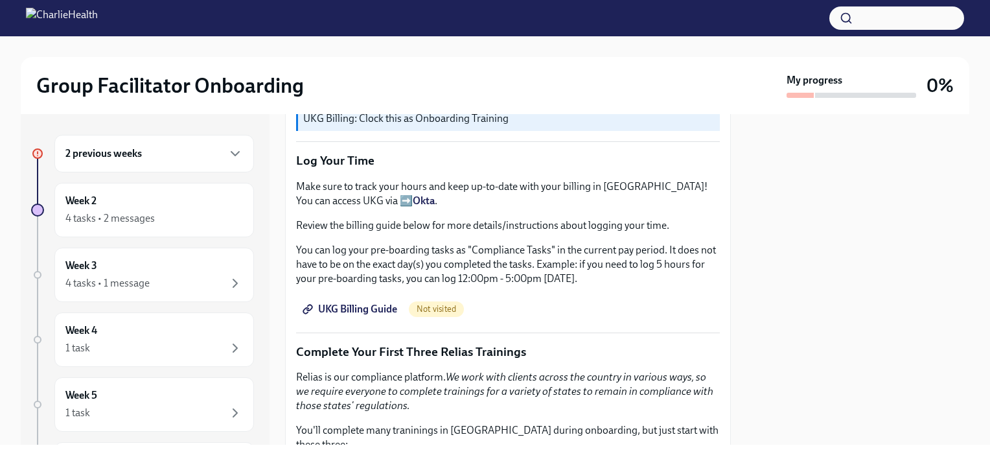
click at [351, 302] on span "UKG Billing Guide" at bounding box center [351, 308] width 92 height 13
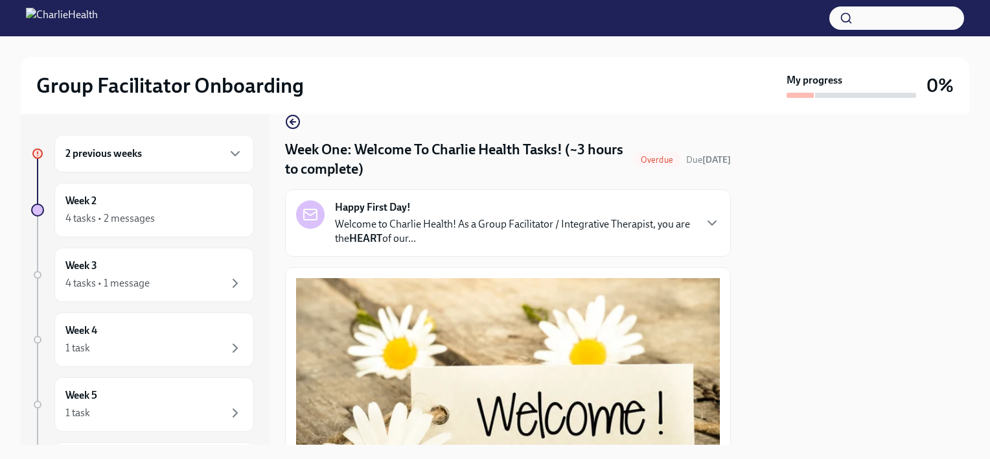
scroll to position [0, 0]
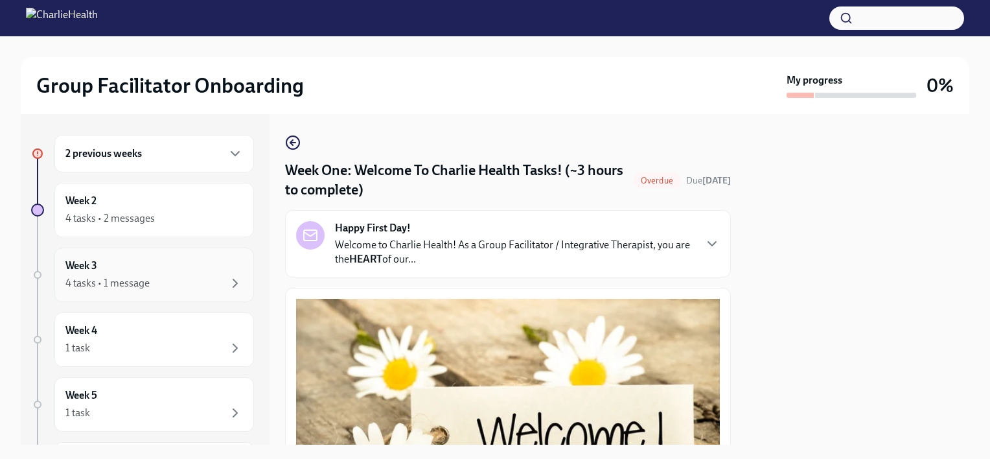
click at [96, 273] on div "Week 3 4 tasks • 1 message" at bounding box center [153, 274] width 177 height 32
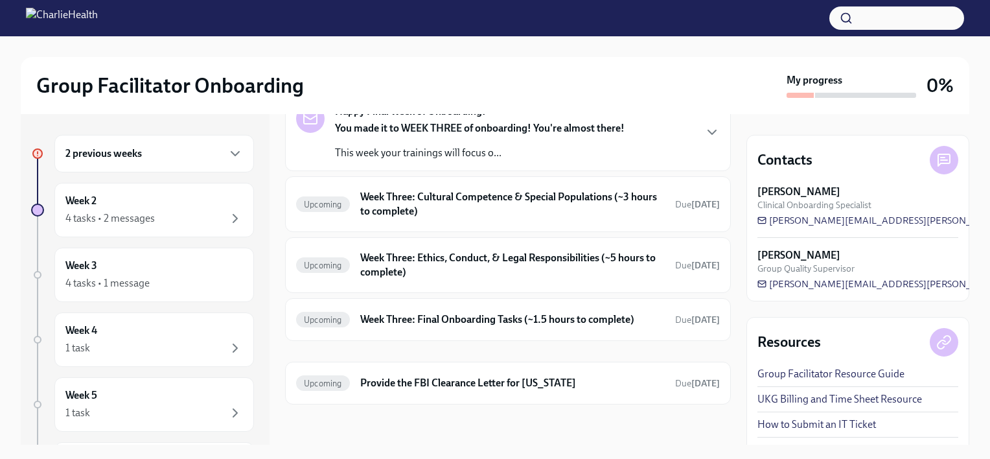
scroll to position [22, 0]
